Goal: Information Seeking & Learning: Find specific fact

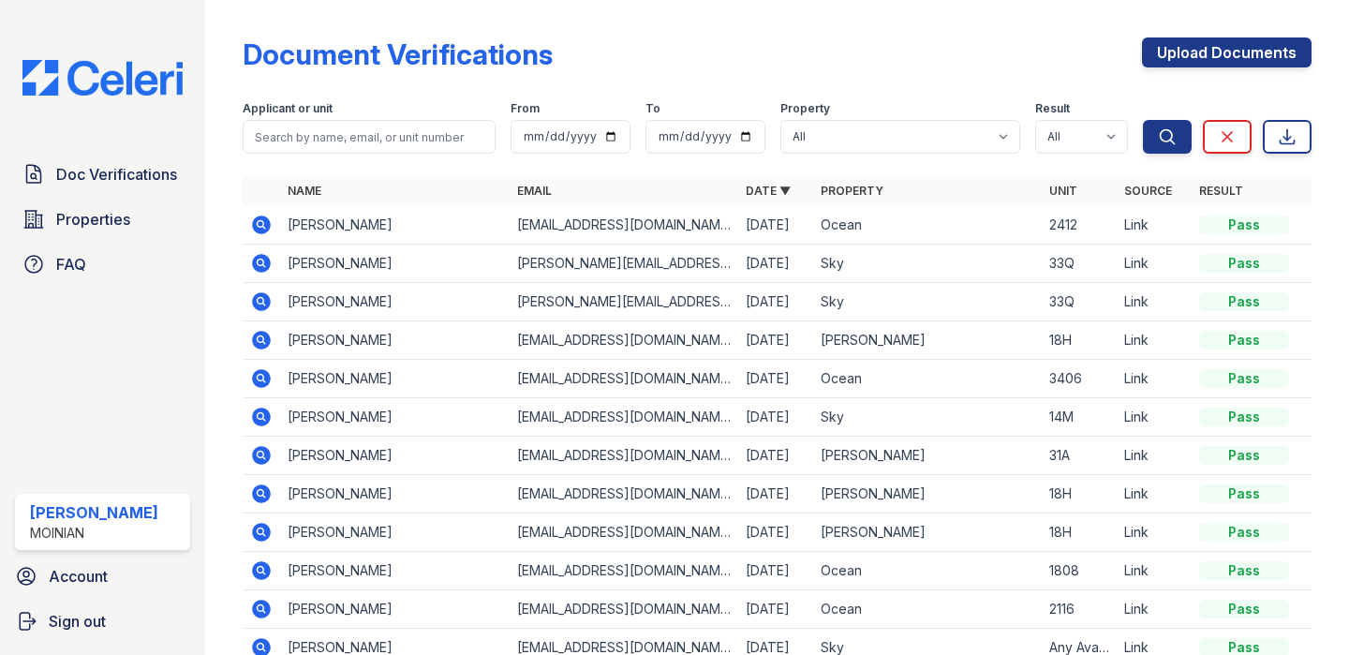
click at [86, 72] on img at bounding box center [102, 78] width 190 height 36
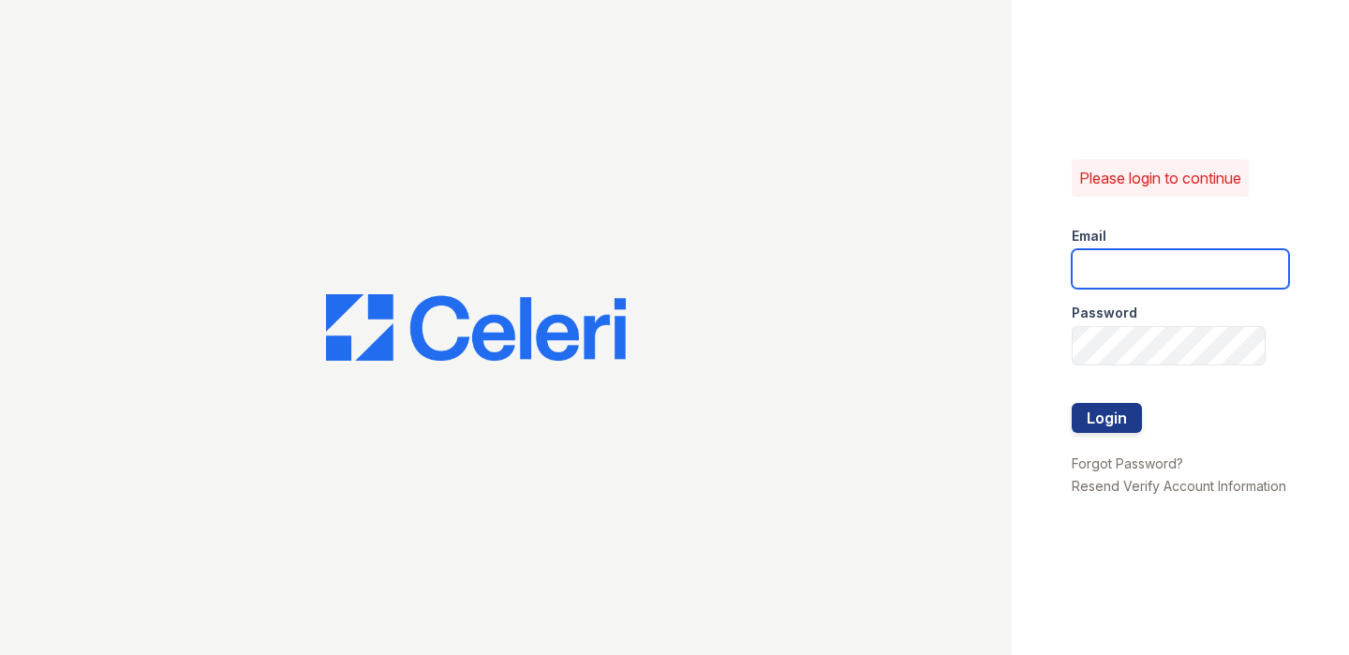
type input "shiv@auranewyork.com"
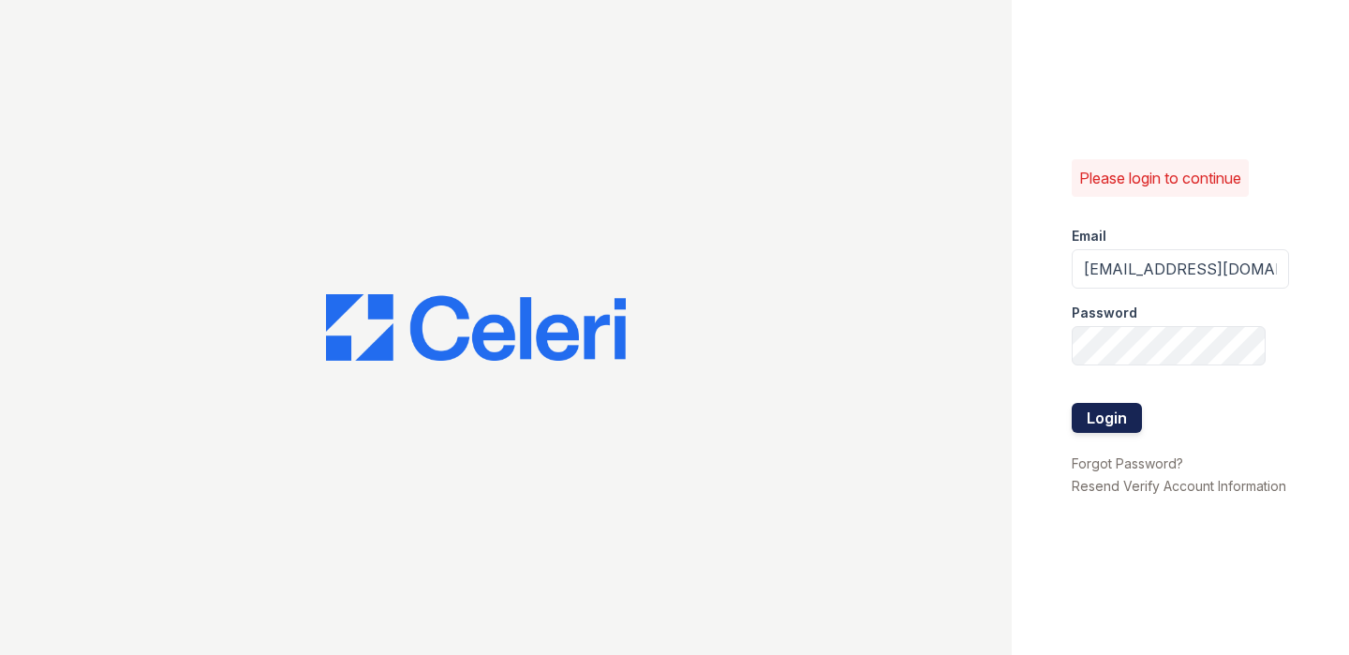
click at [1102, 424] on button "Login" at bounding box center [1107, 418] width 70 height 30
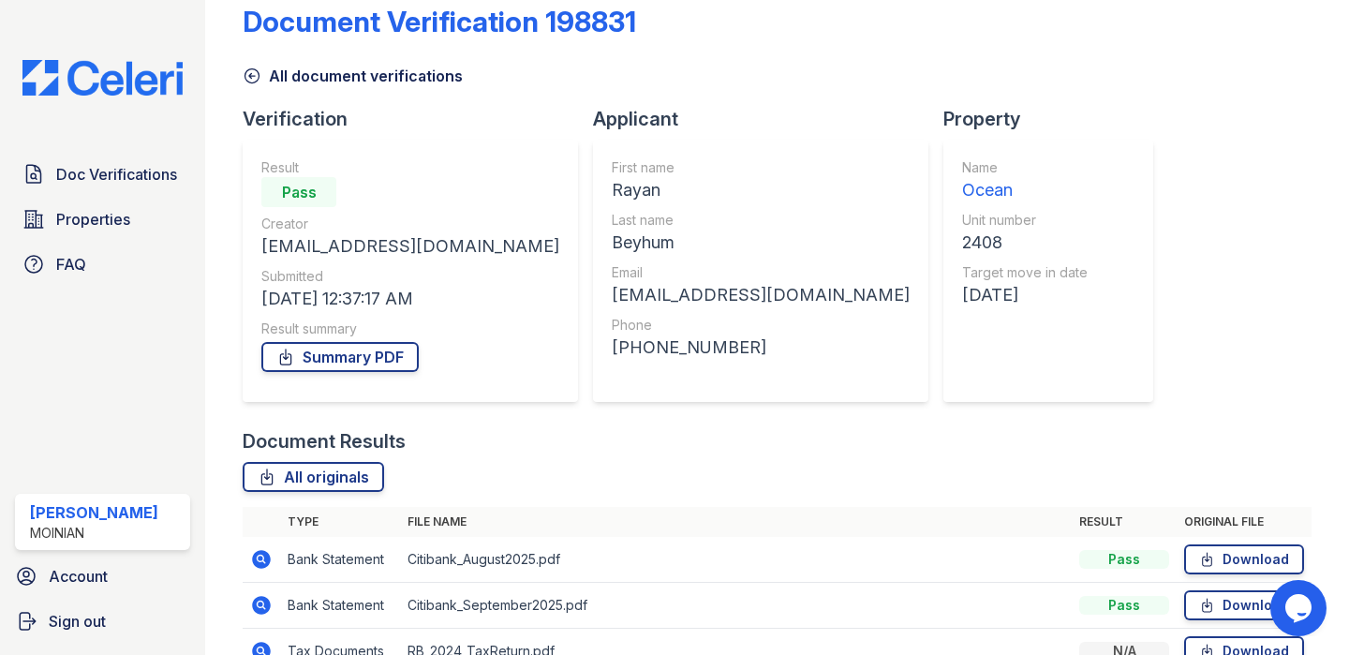
scroll to position [19, 0]
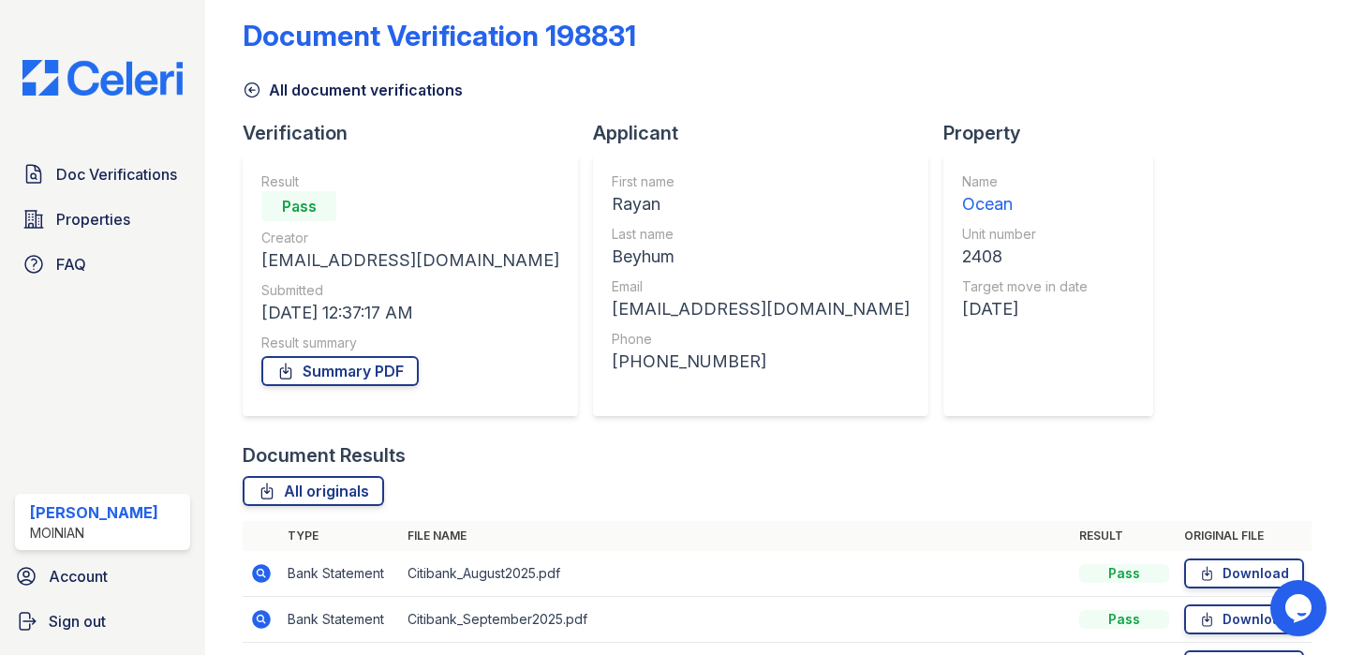
click at [257, 88] on icon at bounding box center [252, 90] width 19 height 19
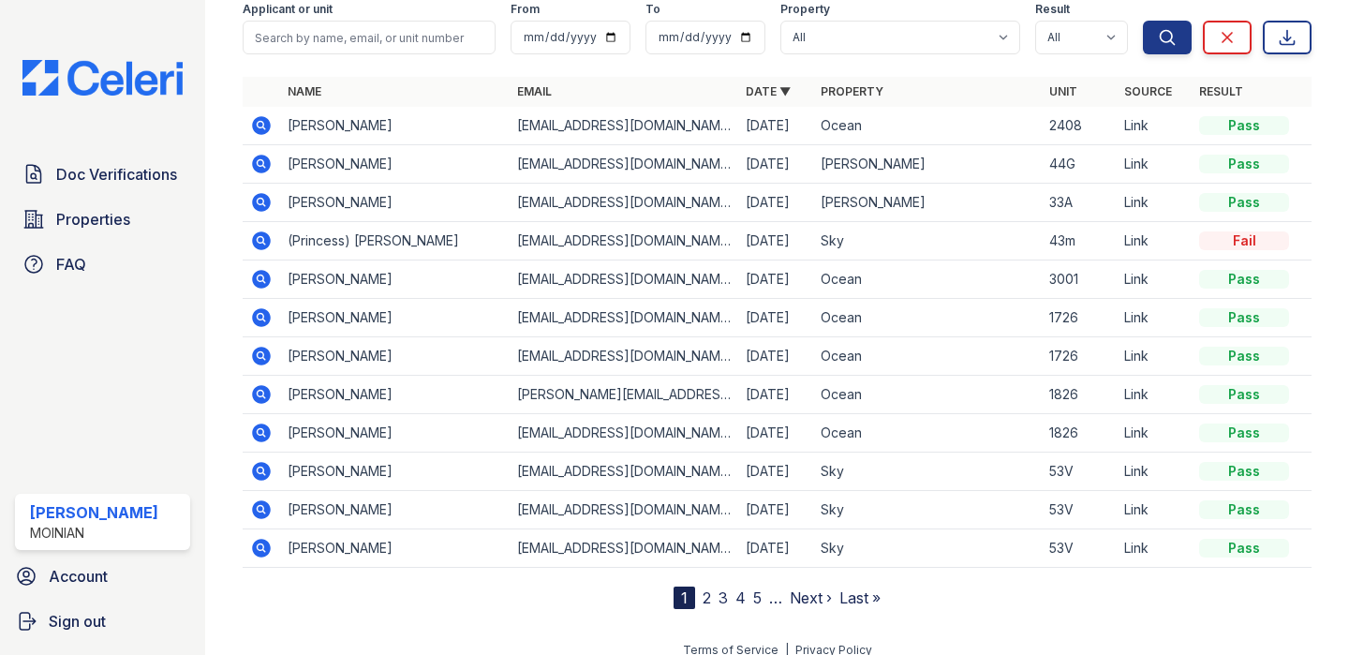
scroll to position [108, 0]
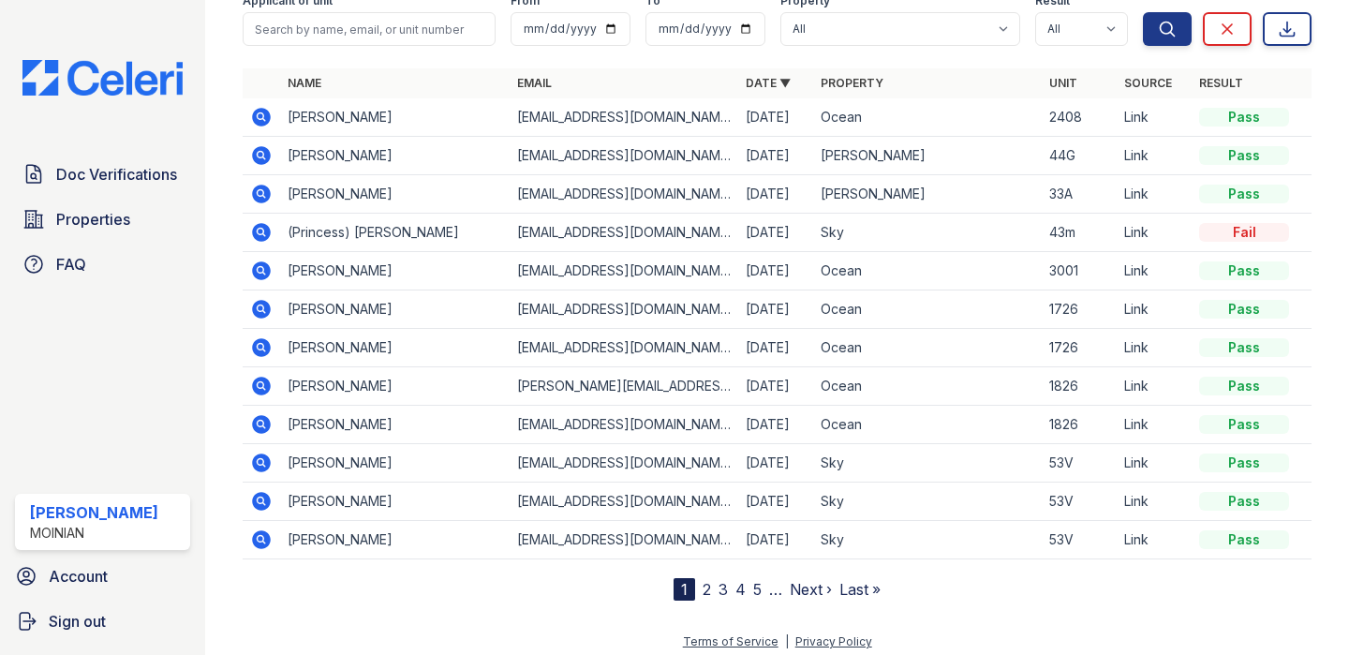
click at [704, 583] on link "2" at bounding box center [706, 589] width 8 height 19
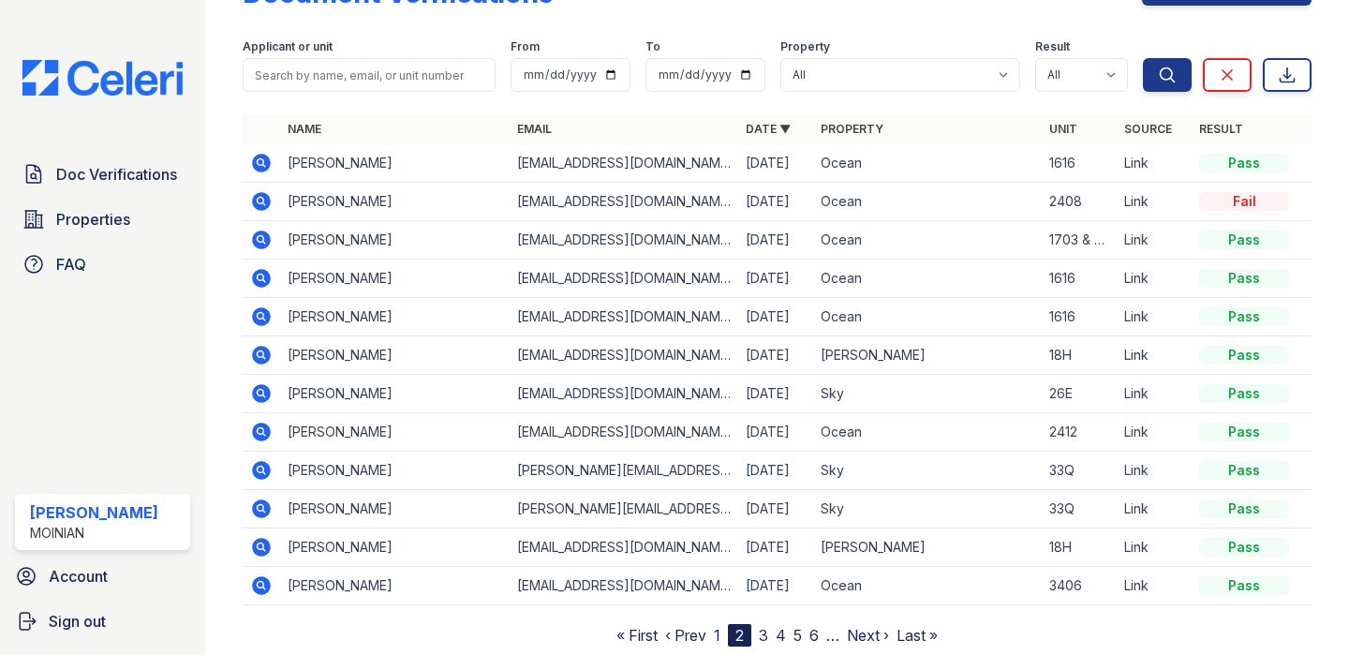
scroll to position [48, 0]
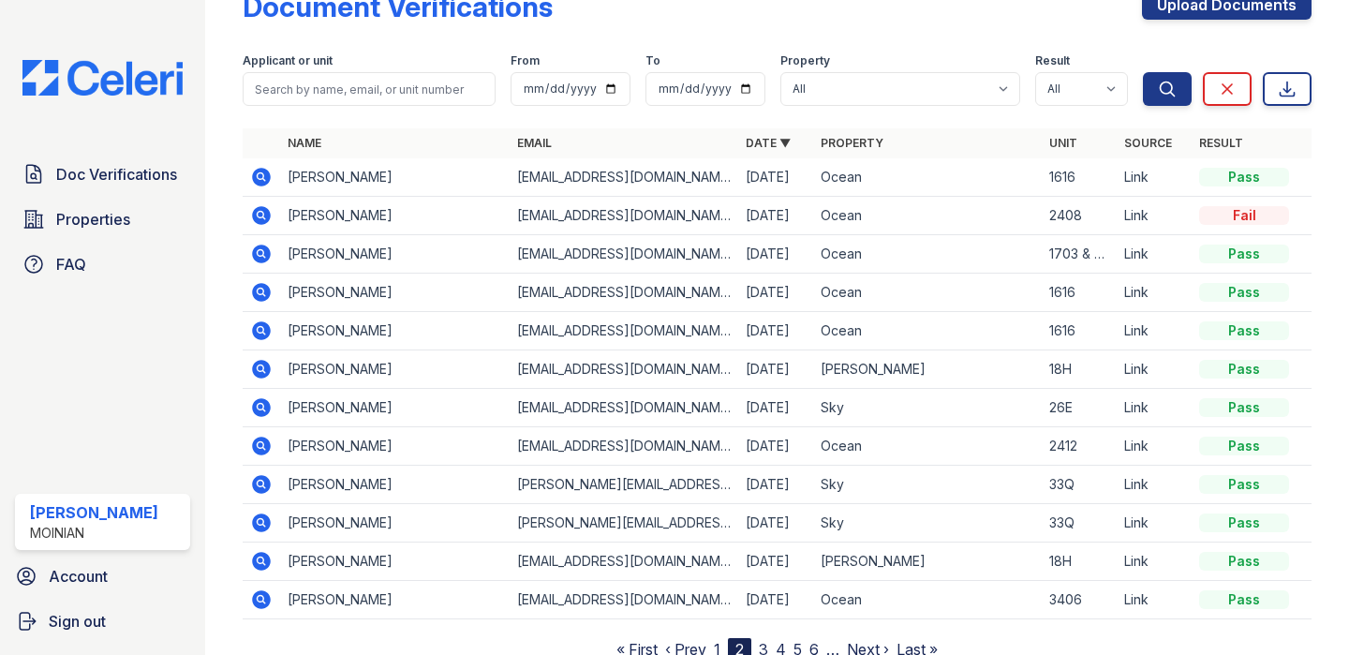
click at [112, 88] on img at bounding box center [102, 78] width 190 height 36
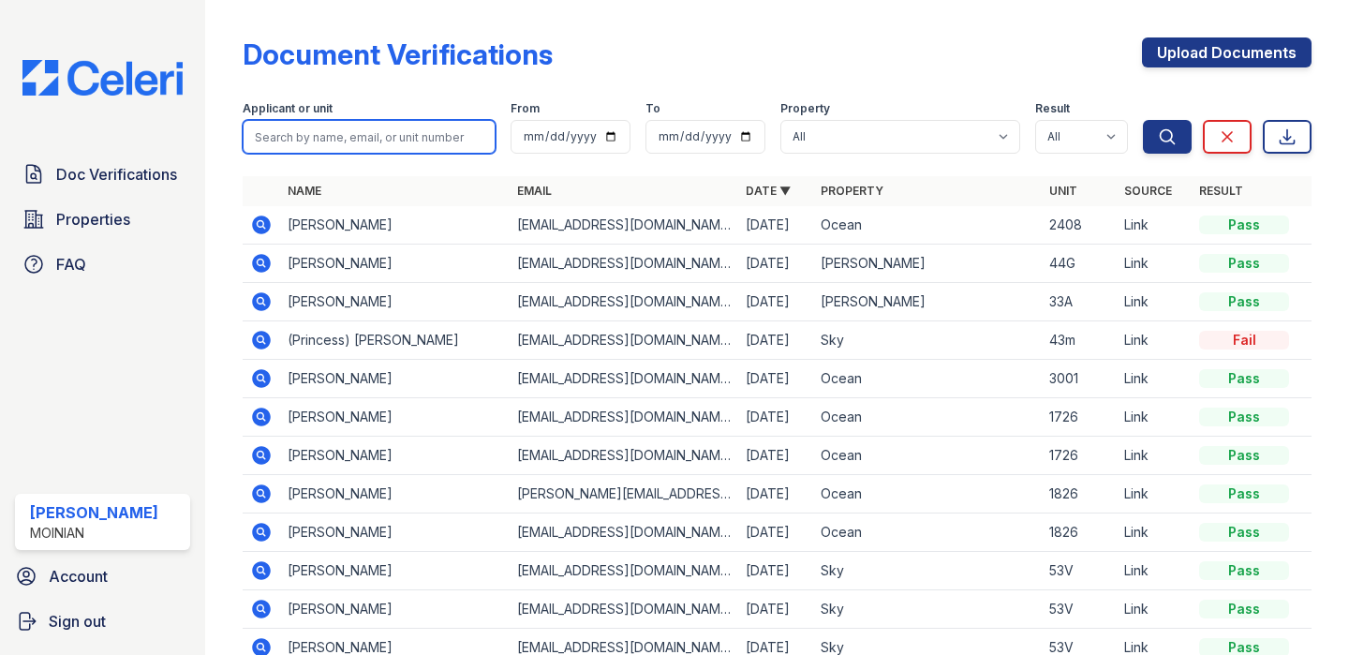
click at [315, 132] on input "search" at bounding box center [369, 137] width 253 height 34
type input "rayan"
click at [1143, 120] on button "Search" at bounding box center [1167, 137] width 49 height 34
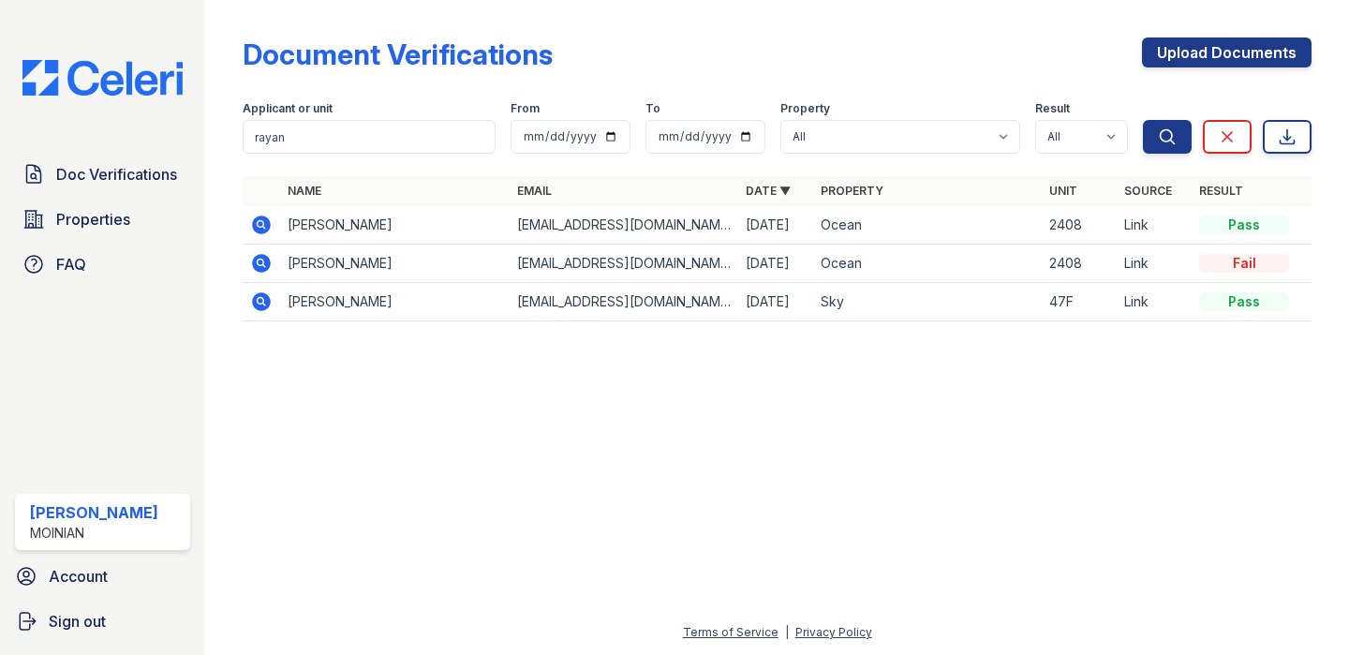
click at [262, 263] on icon at bounding box center [261, 263] width 22 height 22
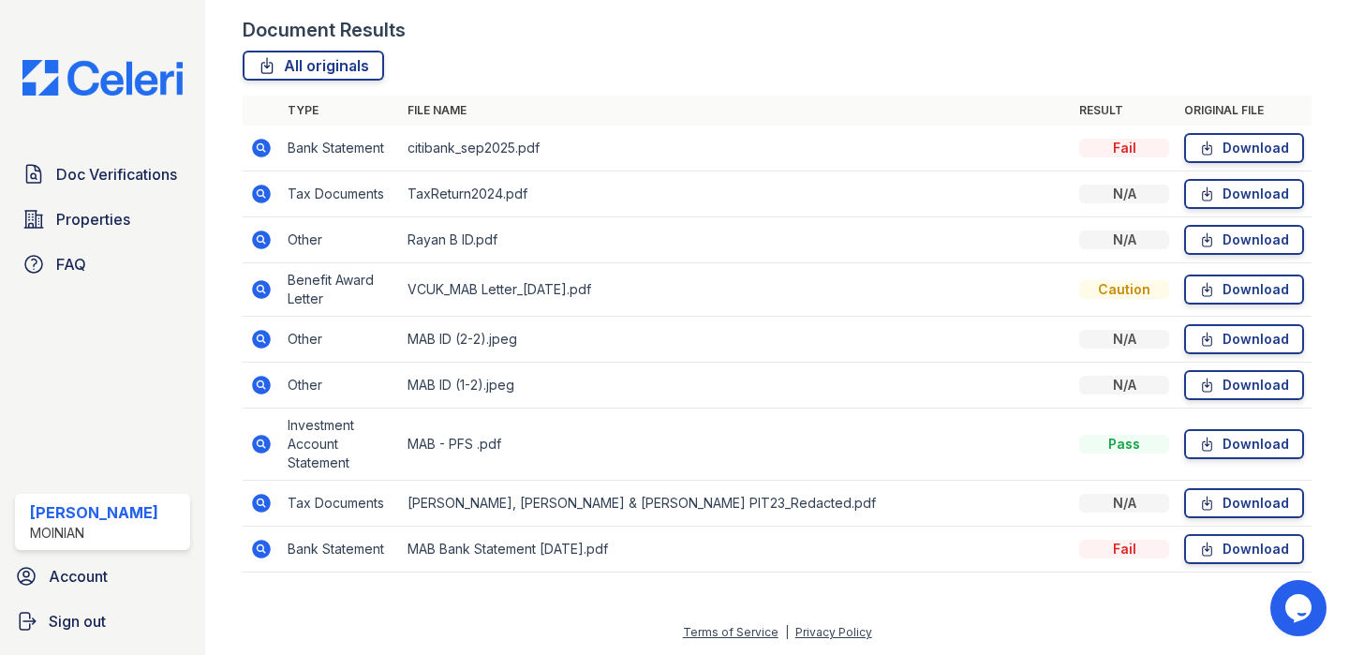
click at [262, 455] on icon at bounding box center [261, 444] width 22 height 22
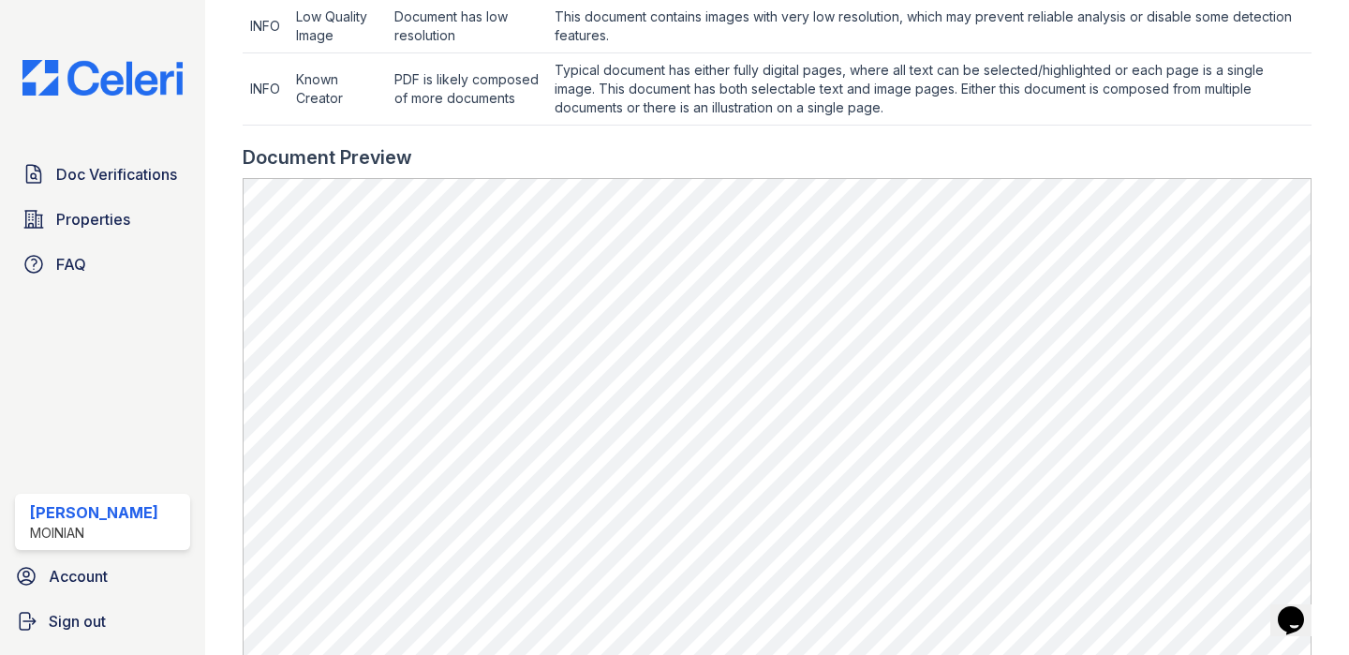
scroll to position [750, 0]
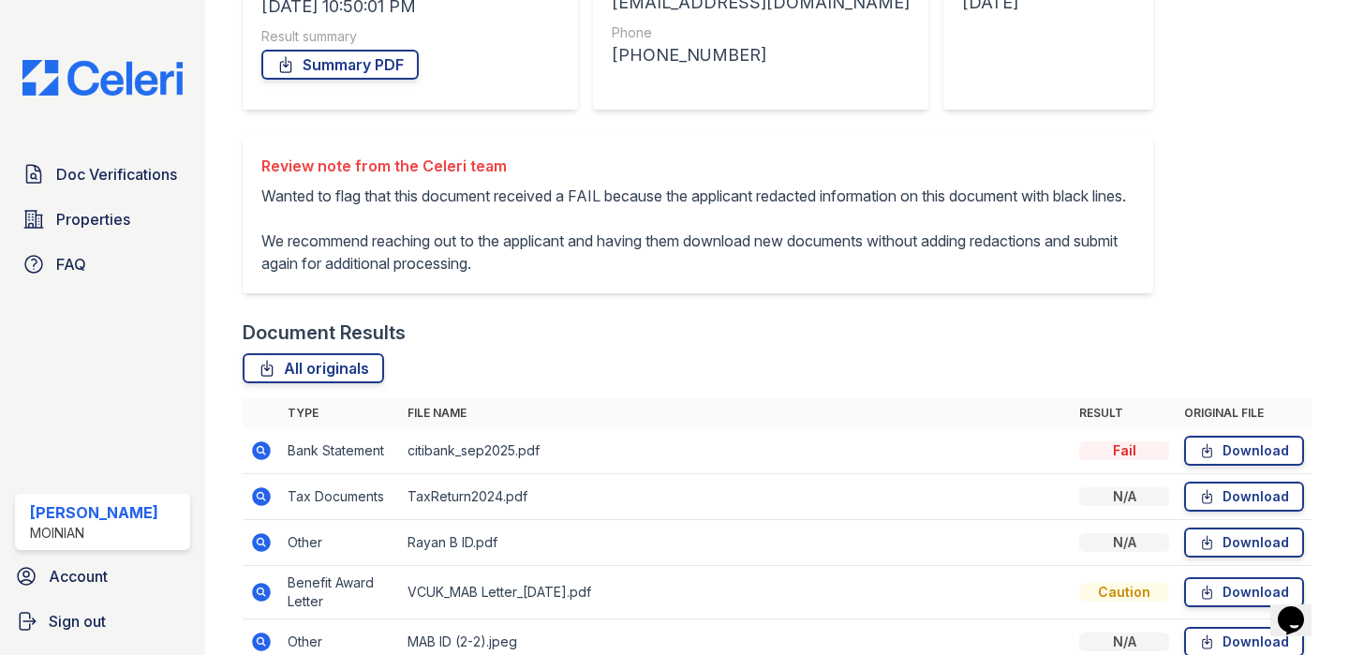
scroll to position [650, 0]
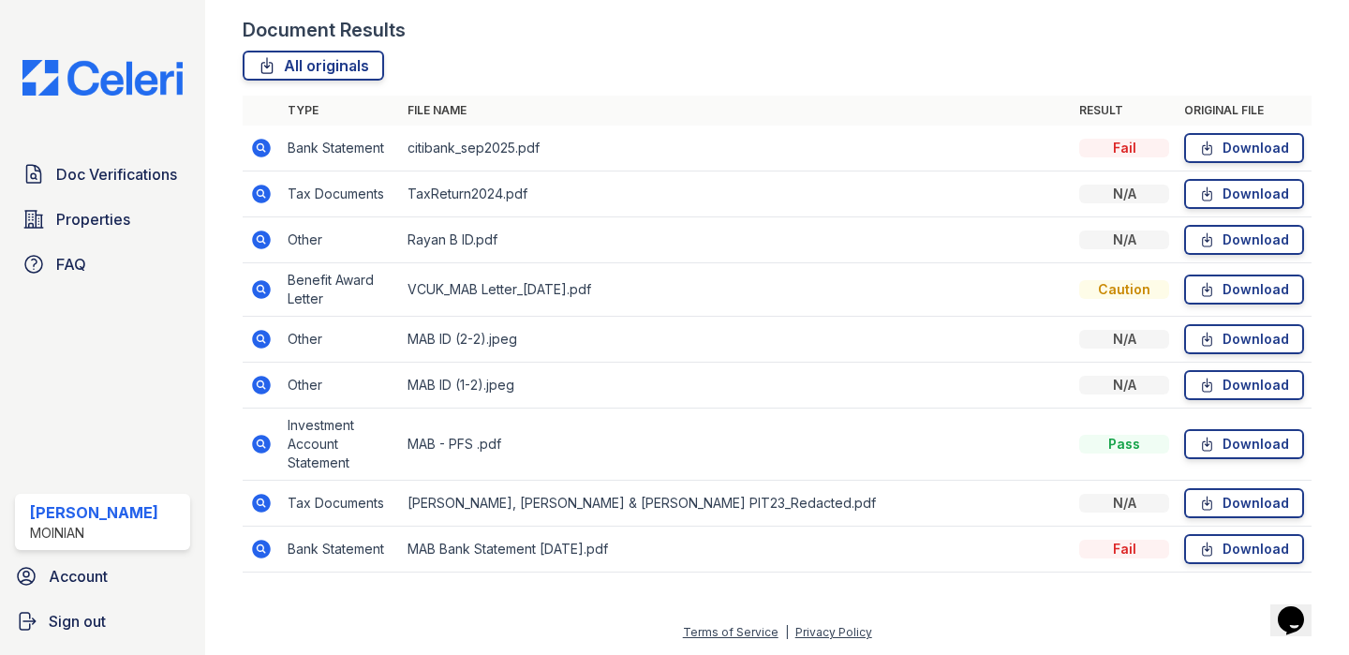
click at [257, 289] on icon at bounding box center [261, 289] width 22 height 22
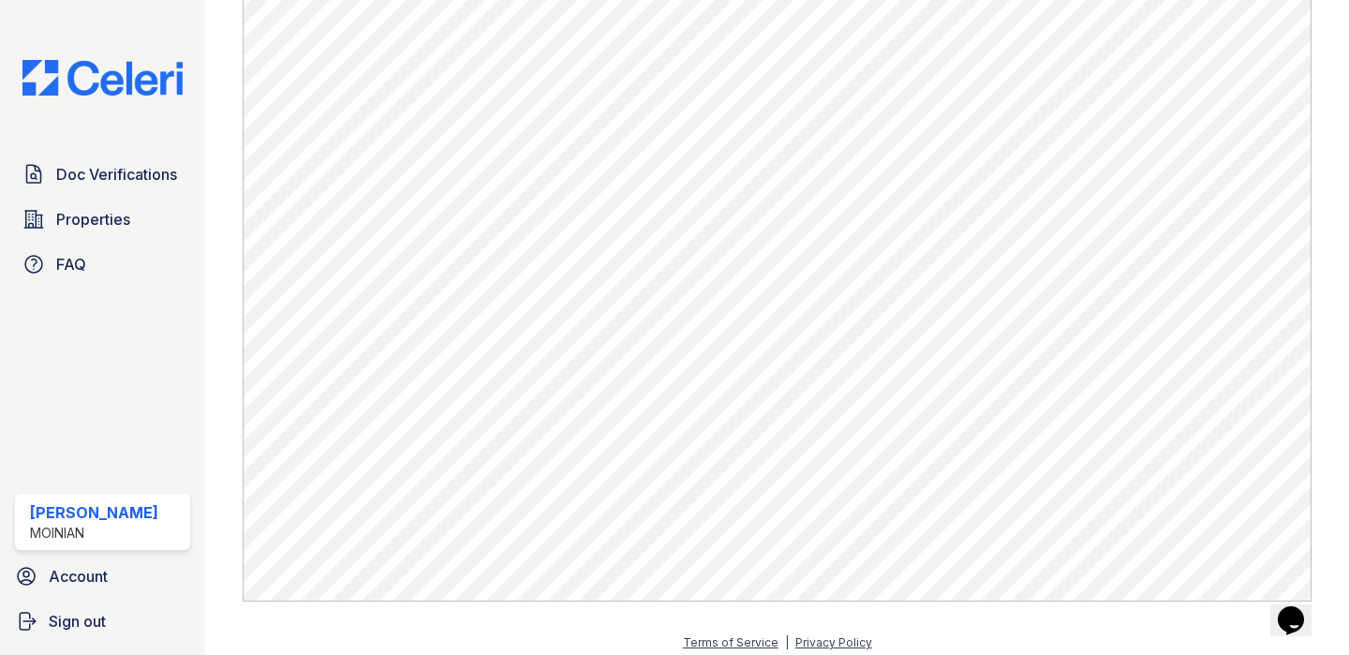
scroll to position [1157, 0]
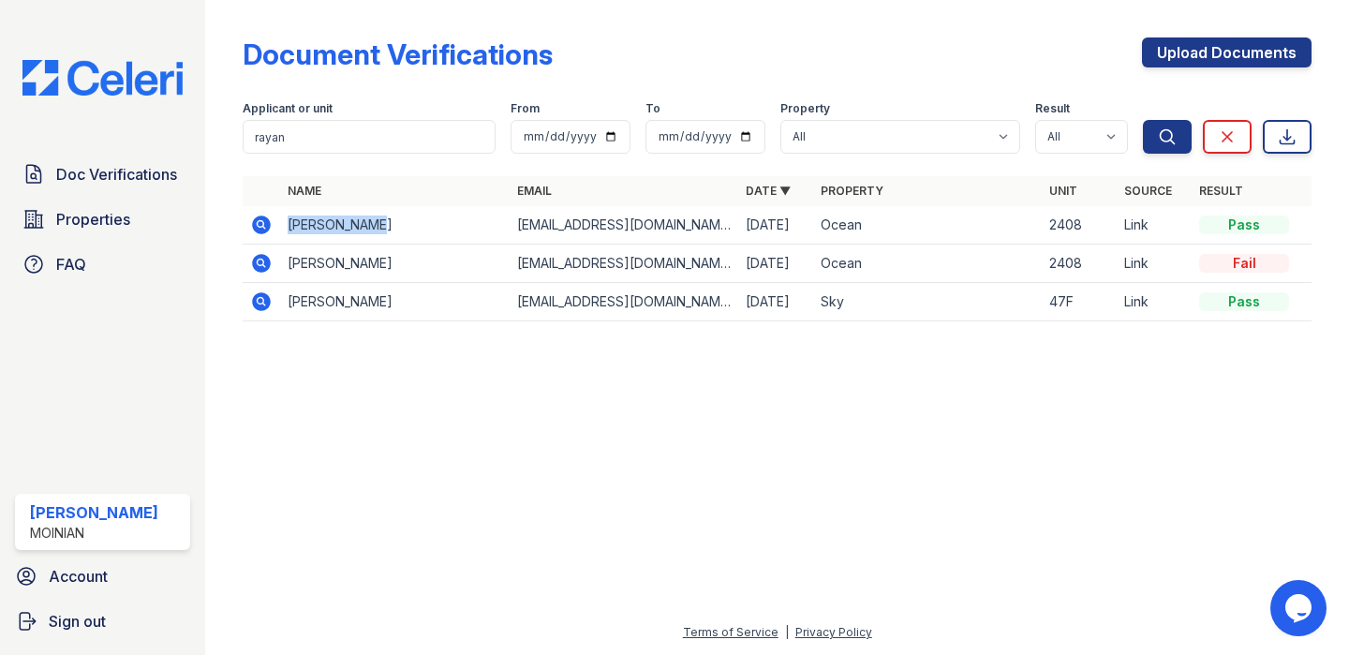
drag, startPoint x: 289, startPoint y: 219, endPoint x: 381, endPoint y: 216, distance: 91.8
click at [381, 219] on td "Rayan Beyhum" at bounding box center [394, 225] width 229 height 38
copy td "Rayan Beyhum"
click at [593, 219] on td "[EMAIL_ADDRESS][DOMAIN_NAME]" at bounding box center [624, 225] width 229 height 38
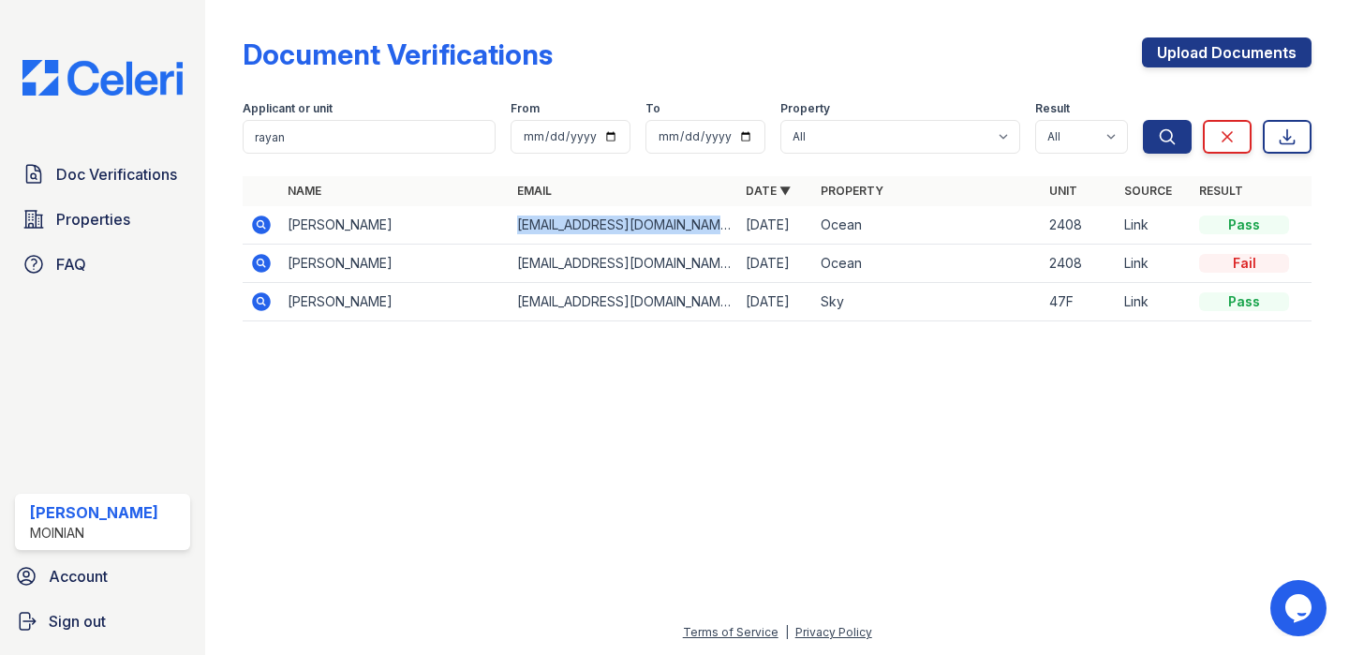
click at [593, 219] on td "[EMAIL_ADDRESS][DOMAIN_NAME]" at bounding box center [624, 225] width 229 height 38
copy tr "[EMAIL_ADDRESS][DOMAIN_NAME]"
click at [261, 224] on icon at bounding box center [261, 223] width 5 height 5
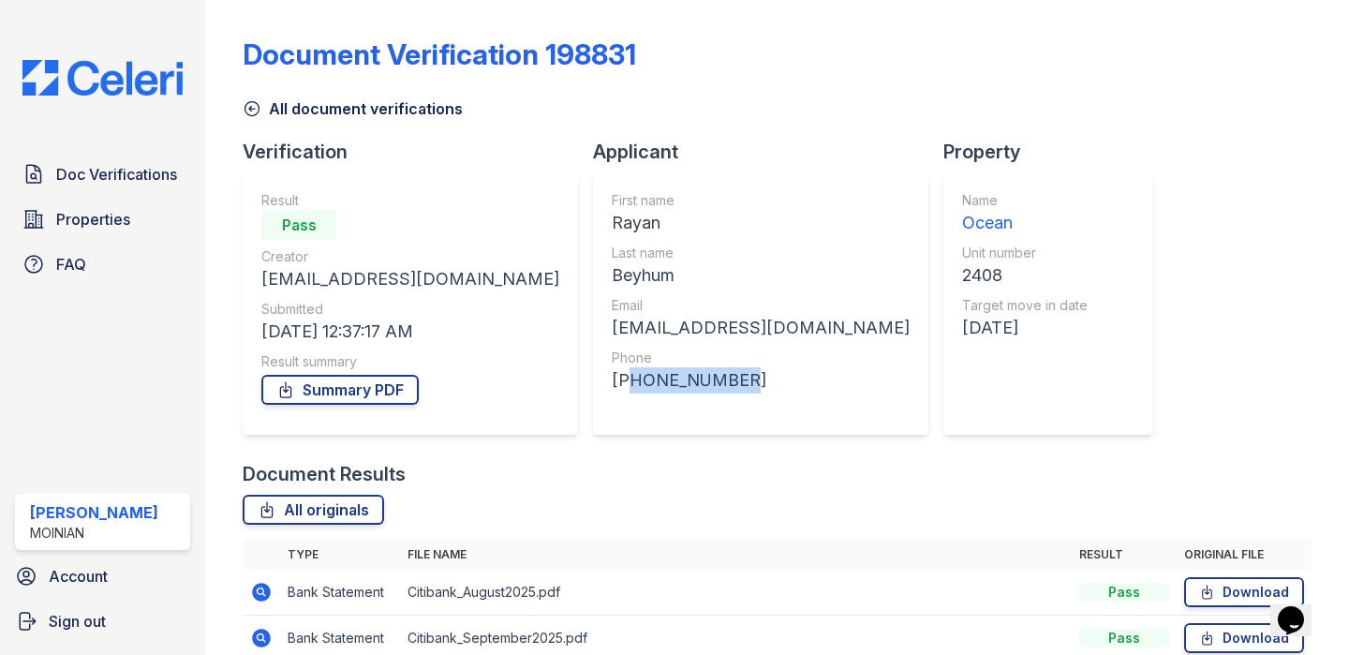
scroll to position [181, 0]
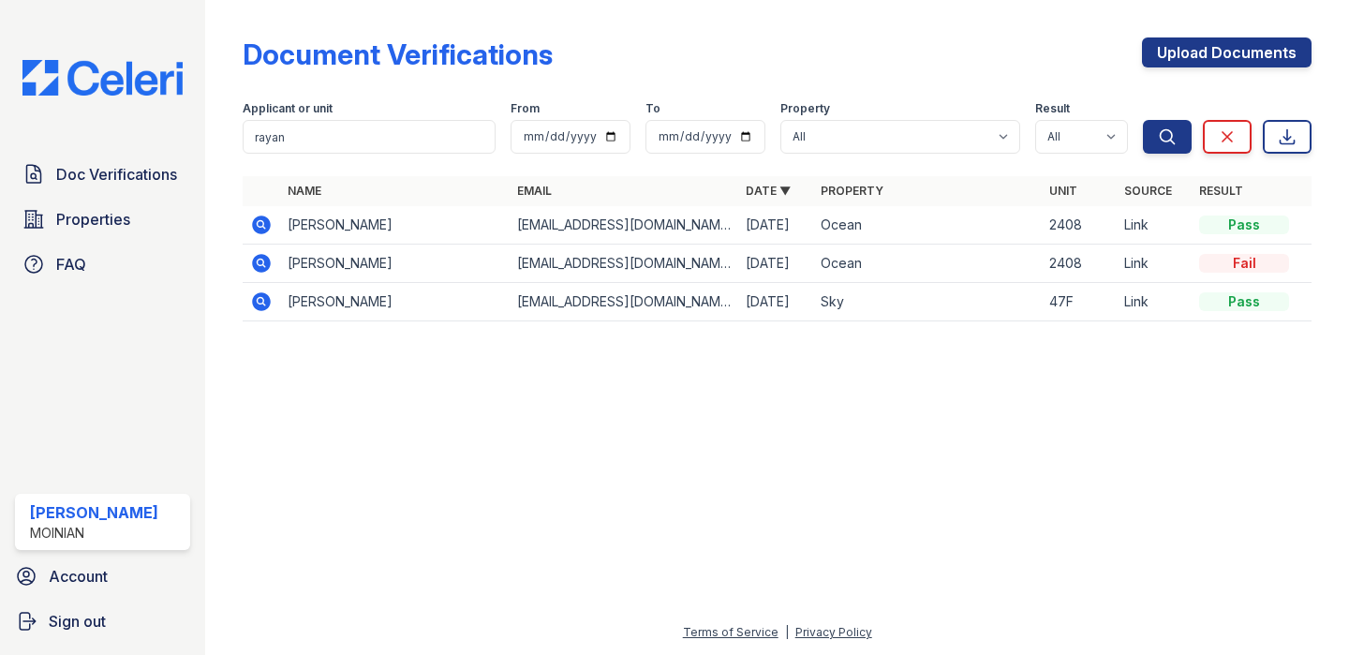
click at [259, 264] on icon at bounding box center [261, 263] width 22 height 22
click at [260, 266] on icon at bounding box center [262, 263] width 19 height 19
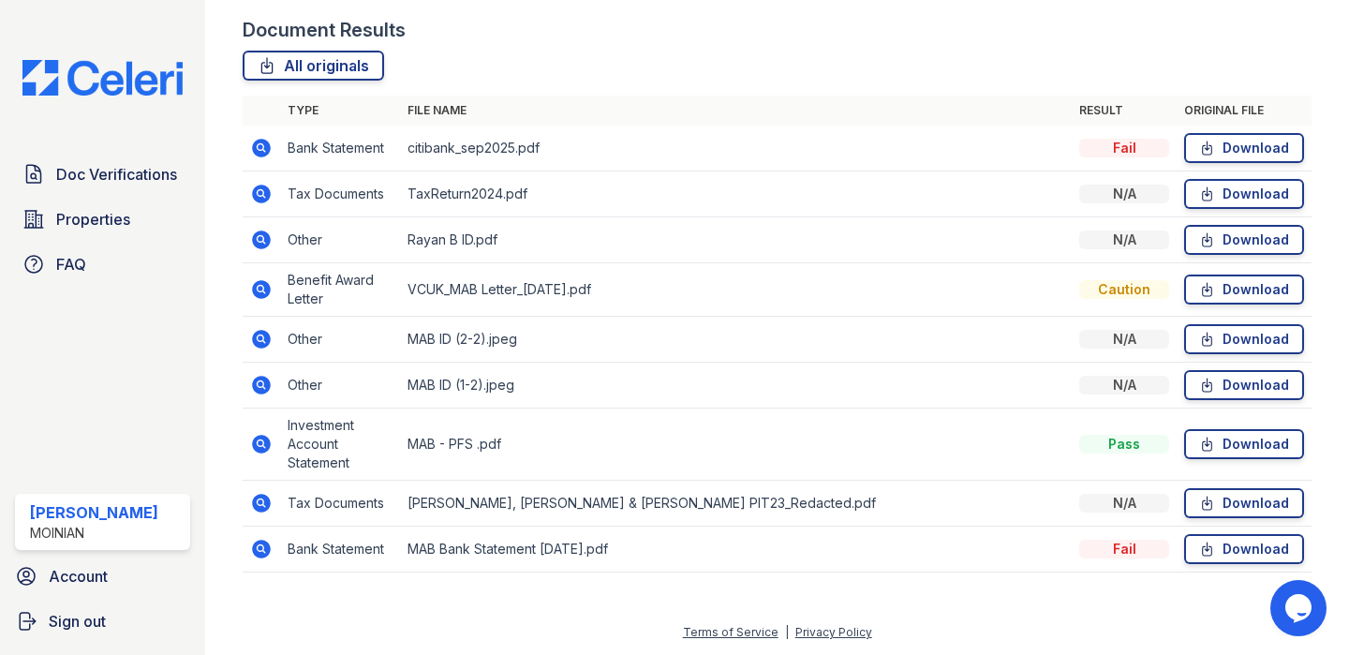
click at [265, 291] on icon at bounding box center [262, 289] width 19 height 19
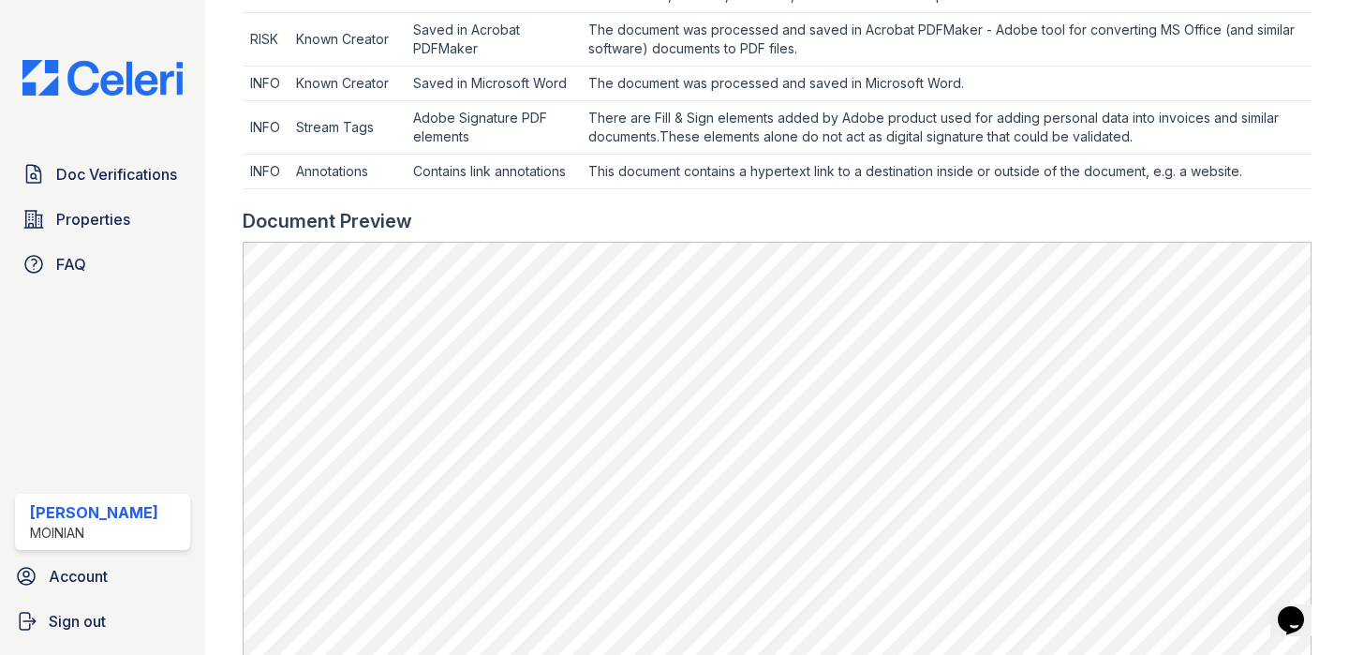
scroll to position [915, 0]
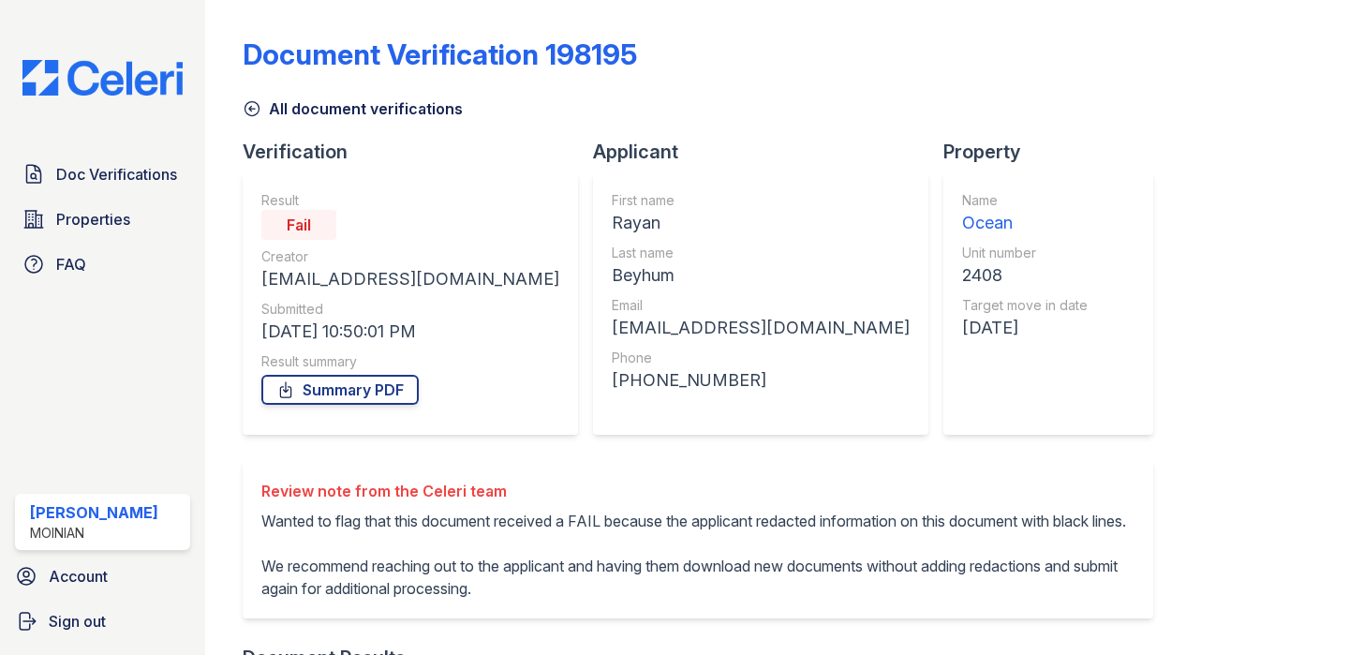
click at [612, 380] on div "[PHONE_NUMBER]" at bounding box center [761, 380] width 298 height 26
